Goal: Find contact information: Find contact information

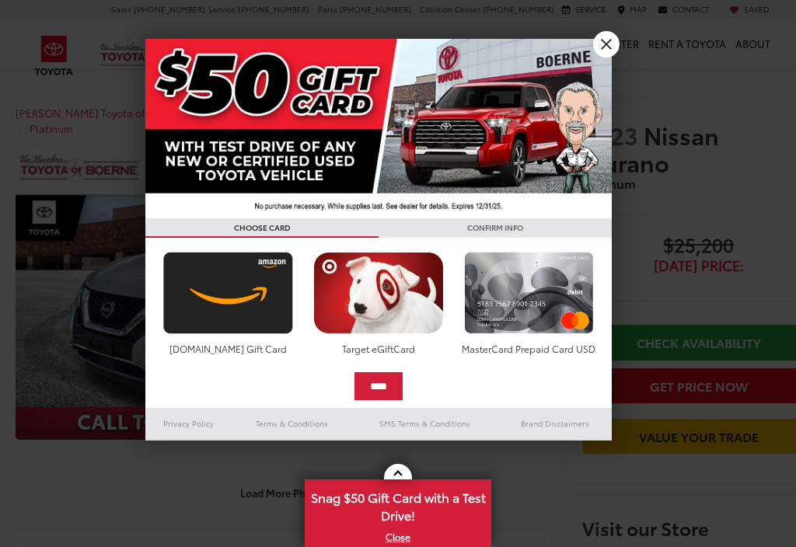
scroll to position [23, 0]
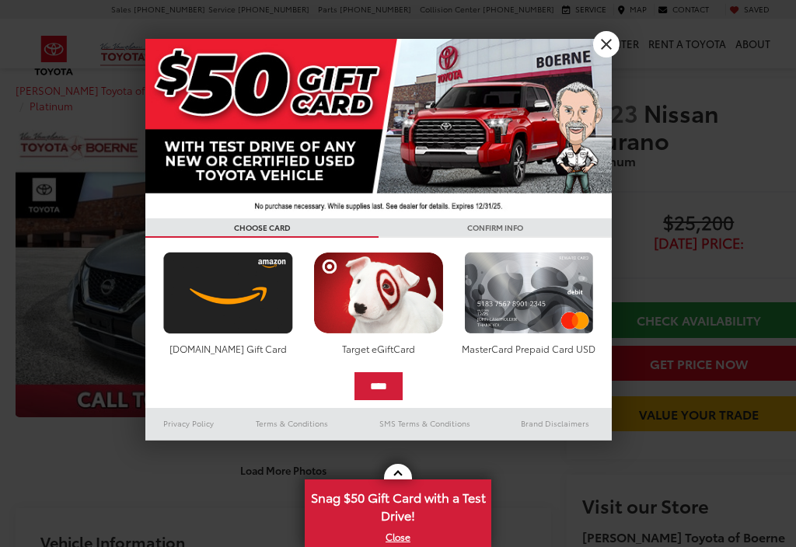
click at [620, 43] on div at bounding box center [398, 273] width 796 height 547
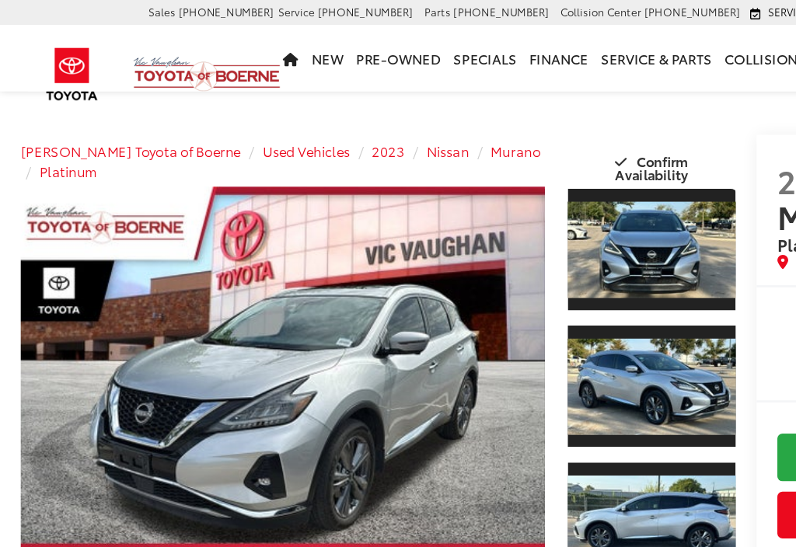
scroll to position [0, 0]
